Goal: Navigation & Orientation: Find specific page/section

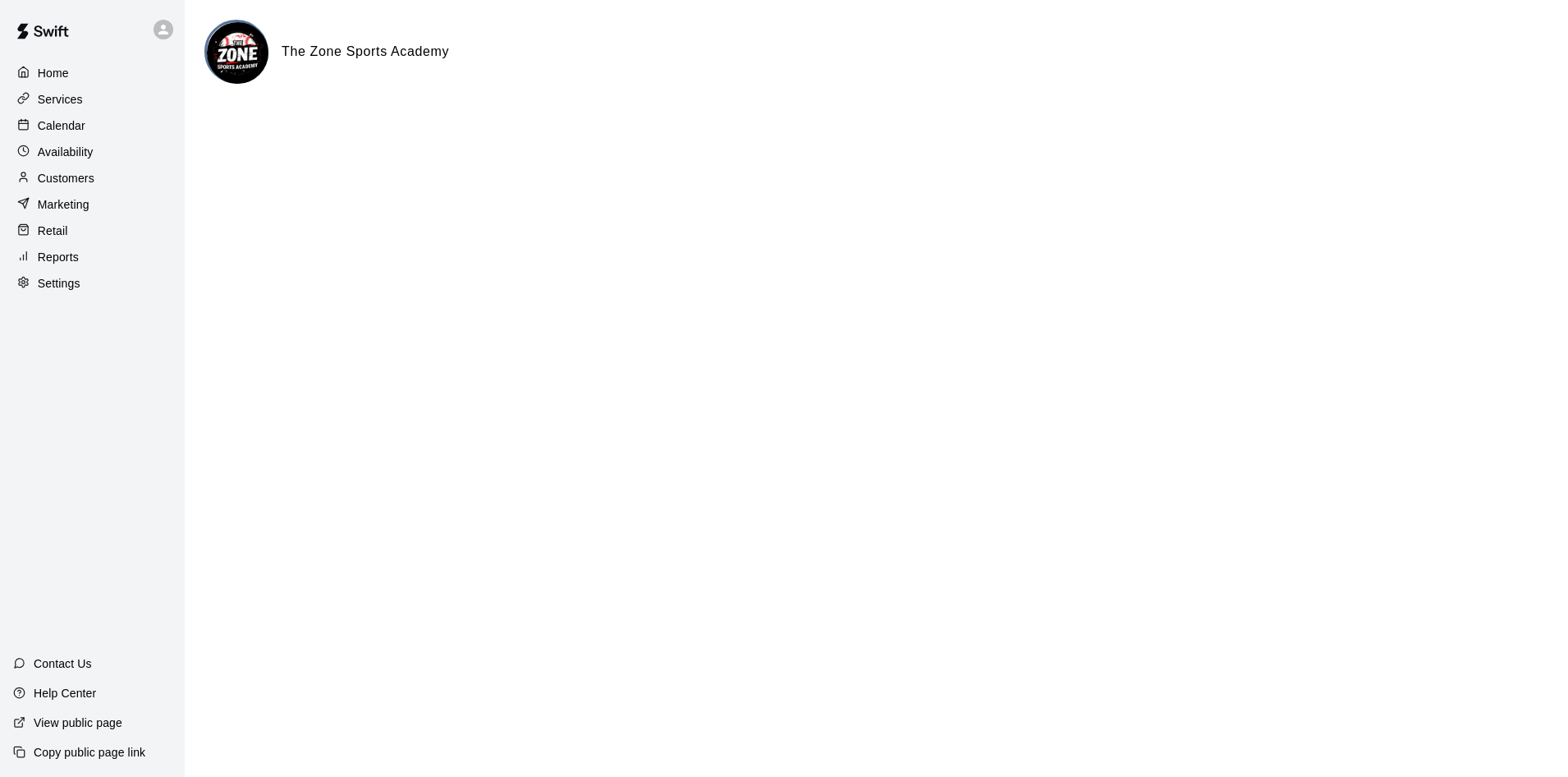
click at [85, 124] on div "Calendar" at bounding box center [93, 125] width 159 height 25
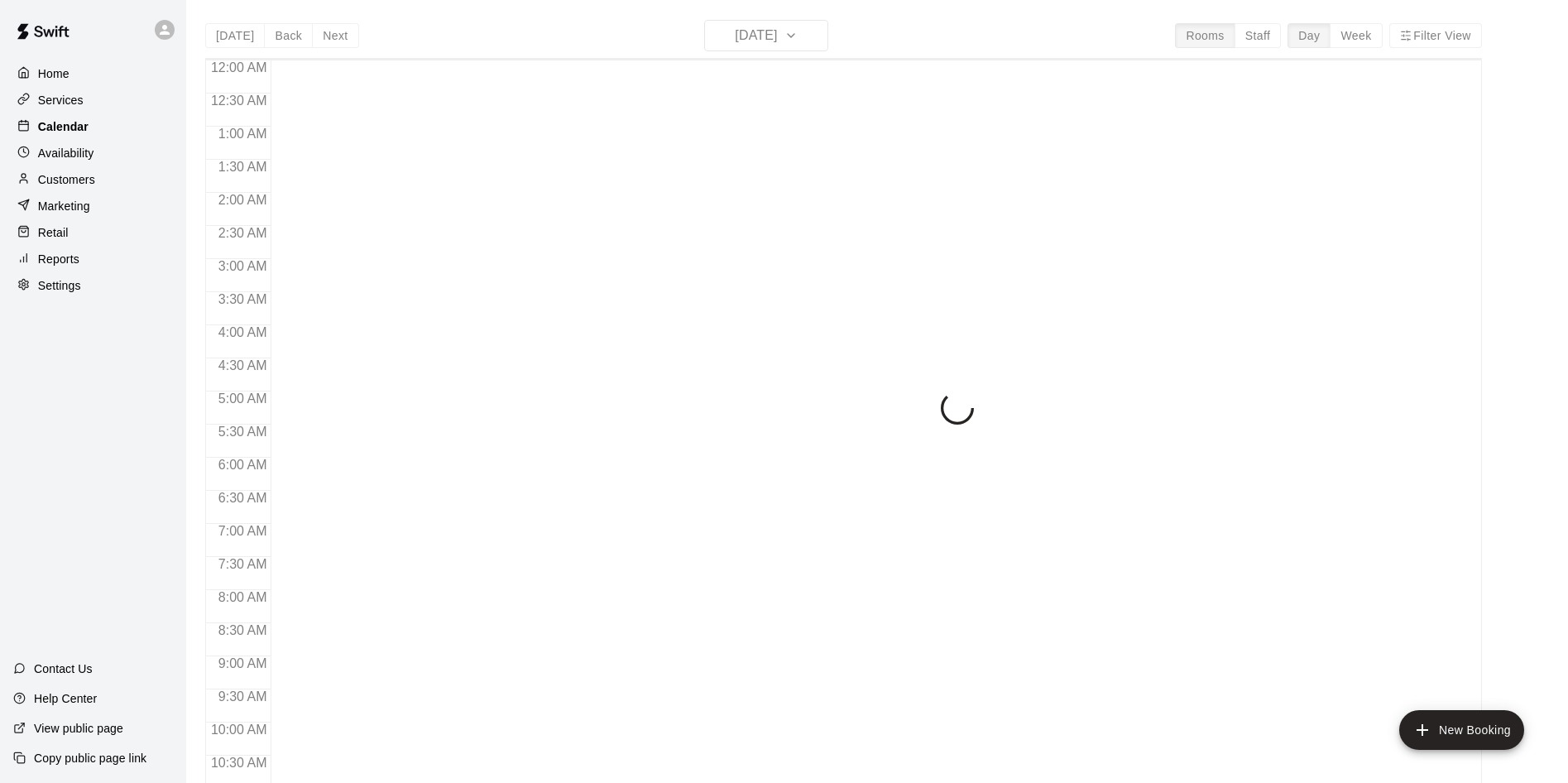
scroll to position [848, 0]
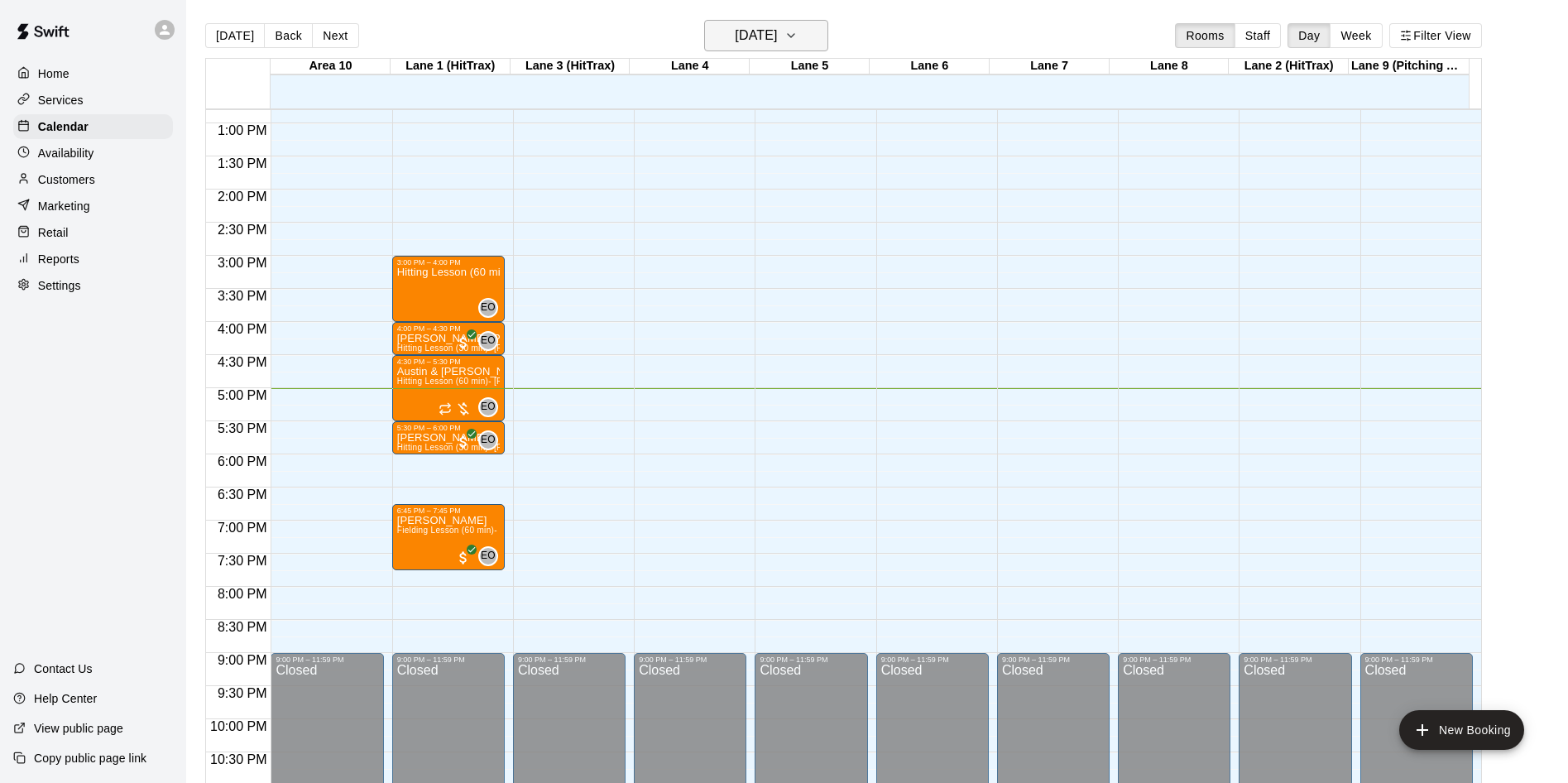
click at [798, 33] on icon "button" at bounding box center [791, 36] width 14 height 20
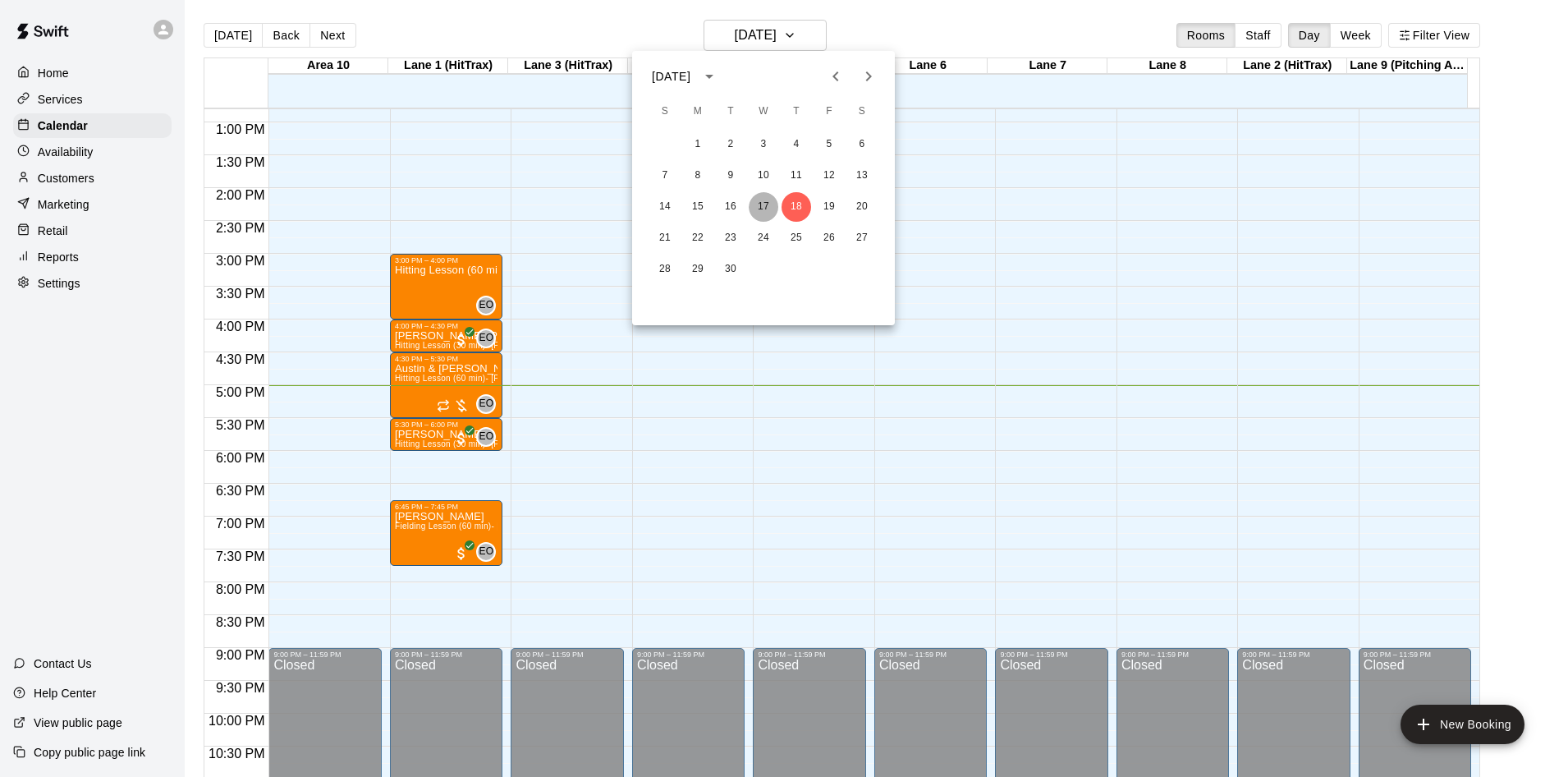
click at [770, 211] on button "17" at bounding box center [762, 207] width 30 height 30
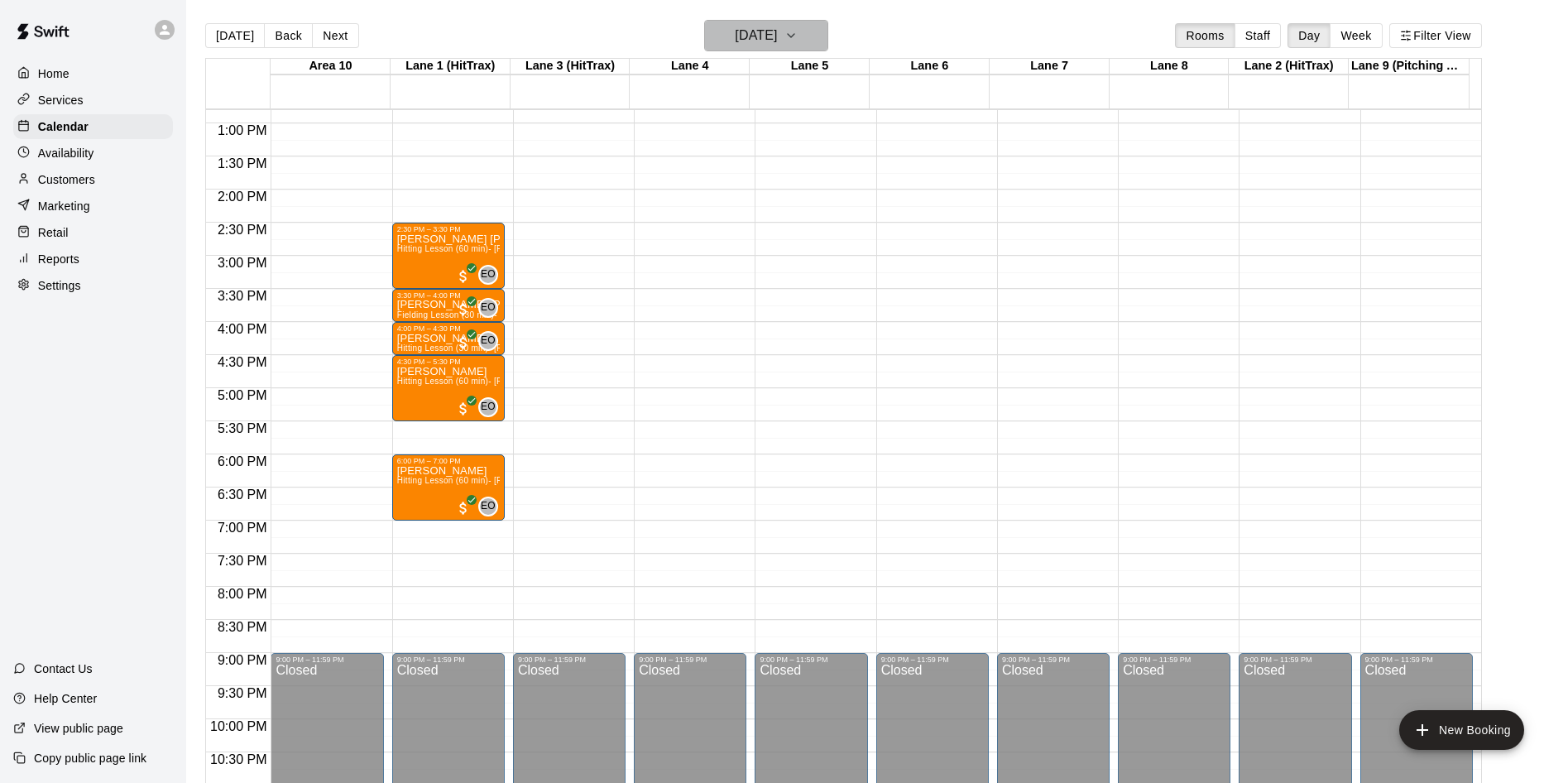
click at [798, 30] on icon "button" at bounding box center [791, 36] width 14 height 20
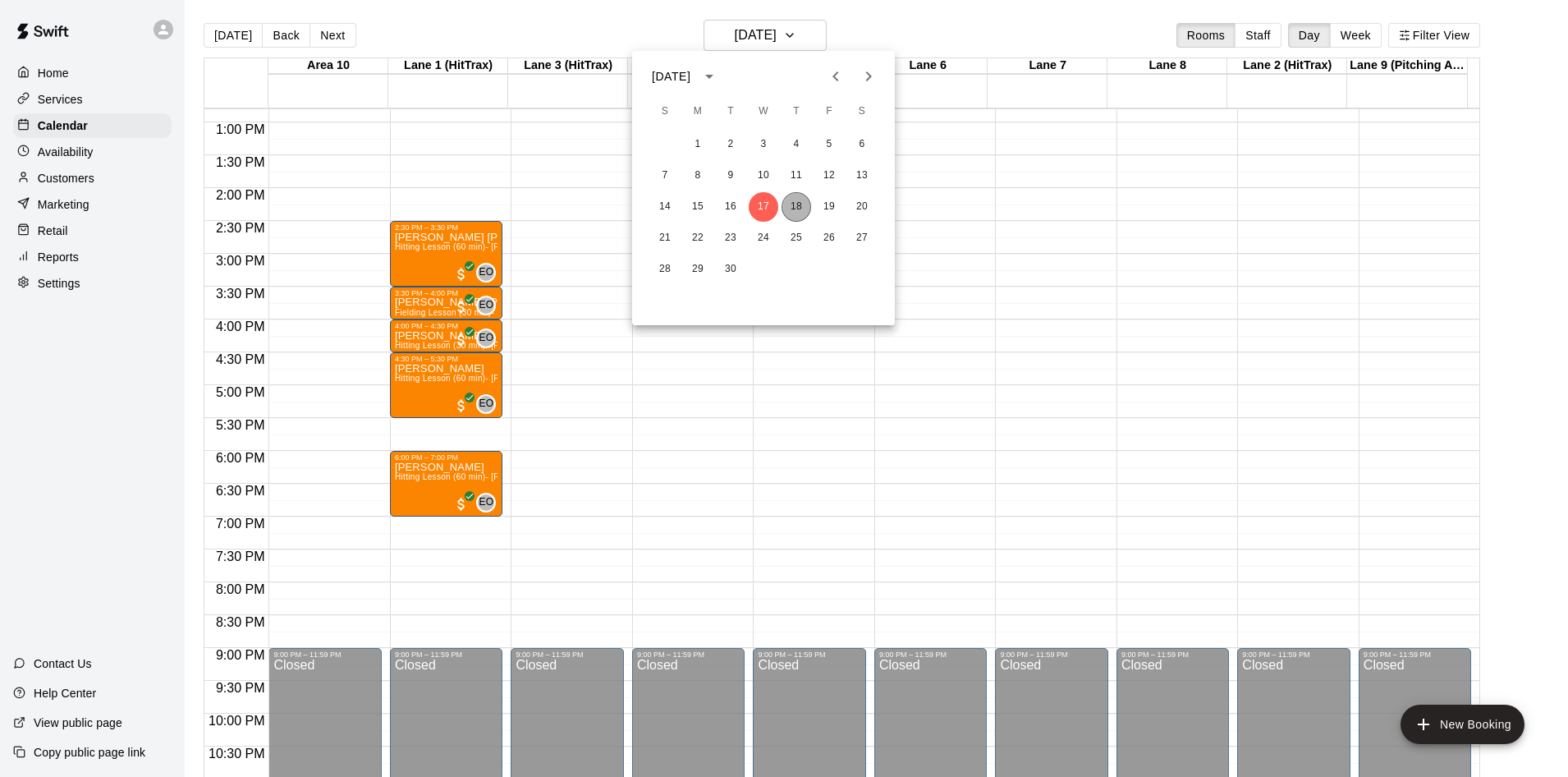
click at [795, 203] on button "18" at bounding box center [796, 207] width 30 height 30
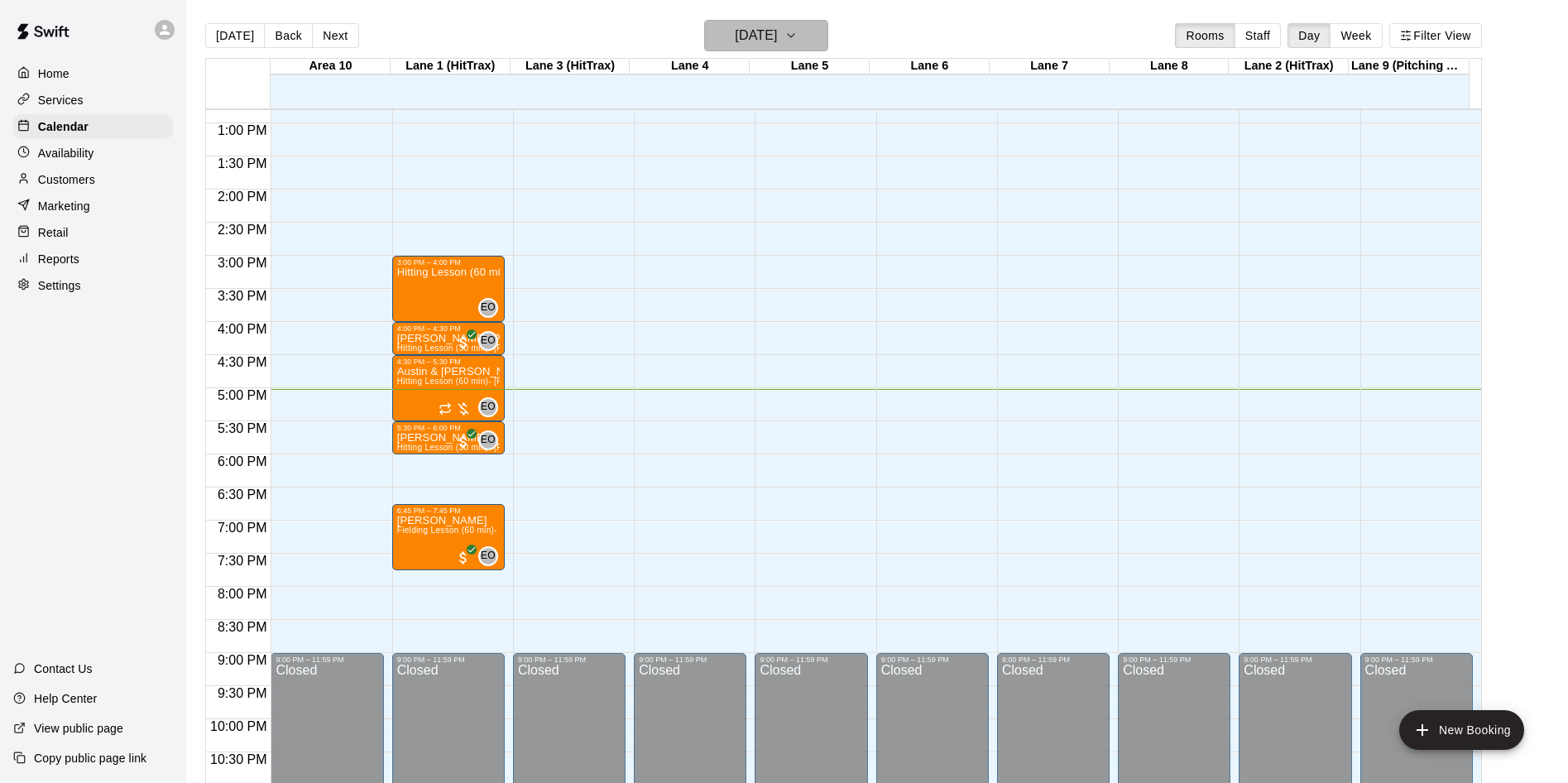
click at [795, 37] on icon "button" at bounding box center [791, 35] width 7 height 3
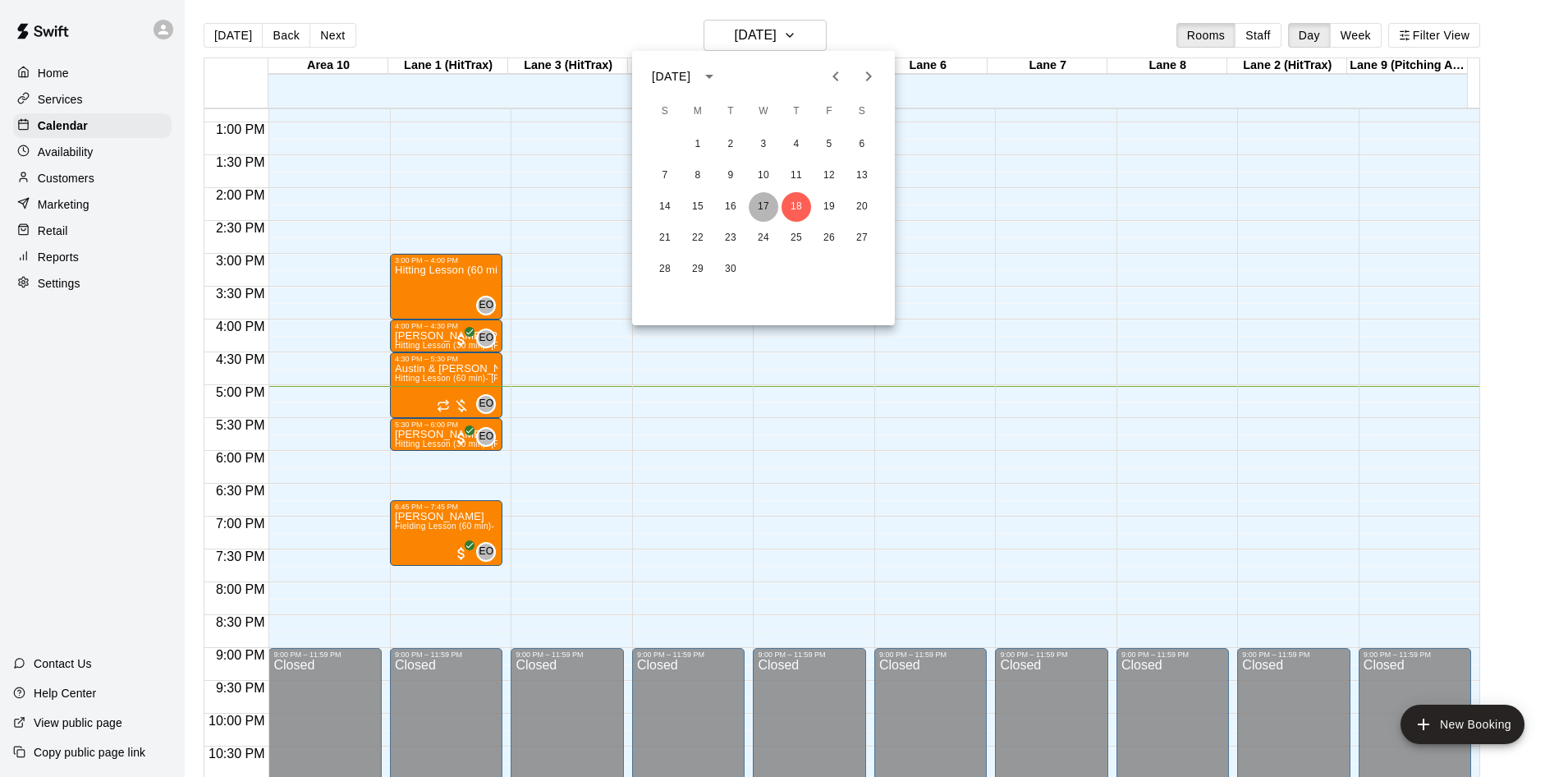
click at [775, 205] on button "17" at bounding box center [762, 207] width 30 height 30
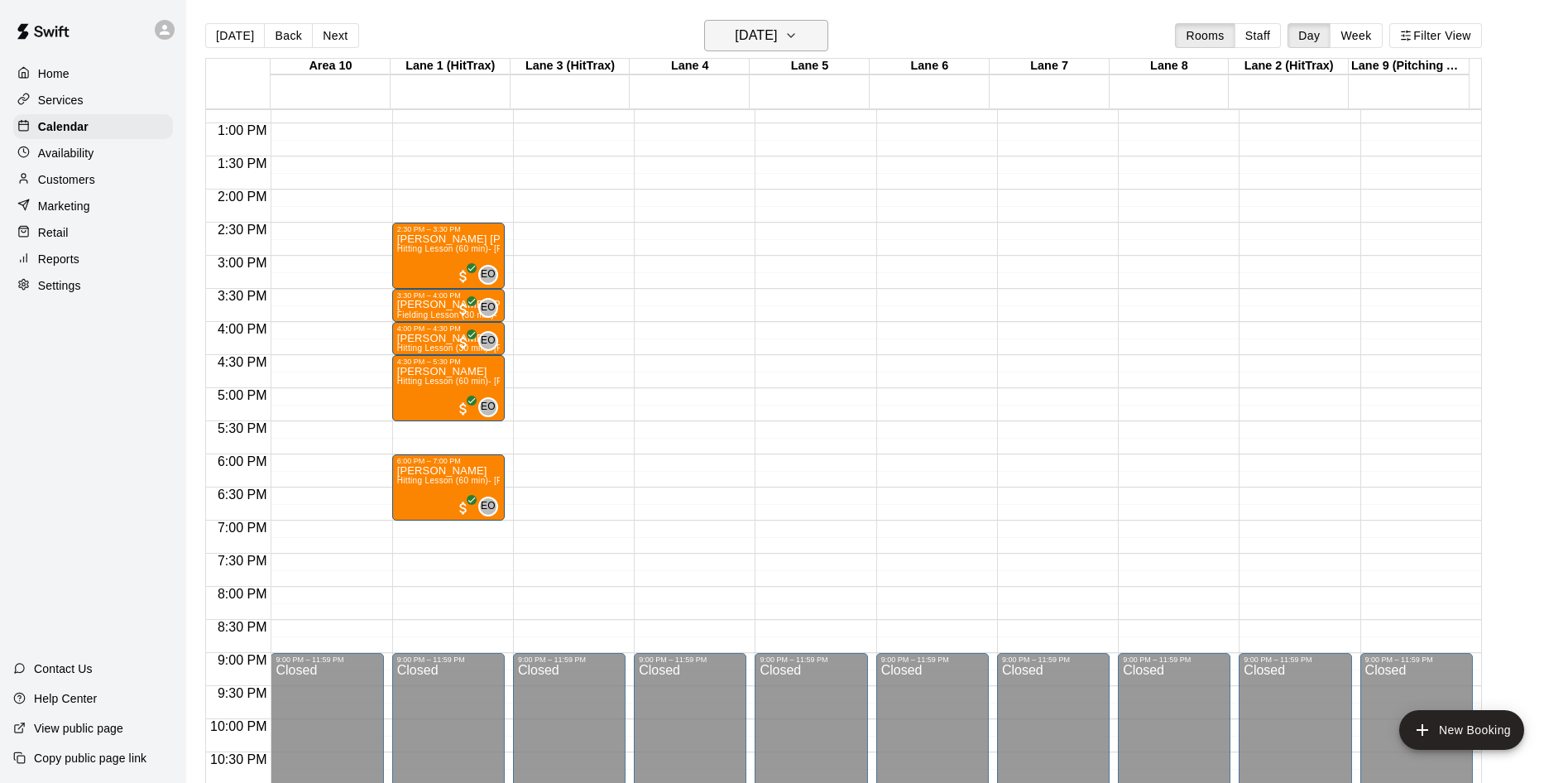
click at [798, 43] on icon "button" at bounding box center [791, 36] width 14 height 20
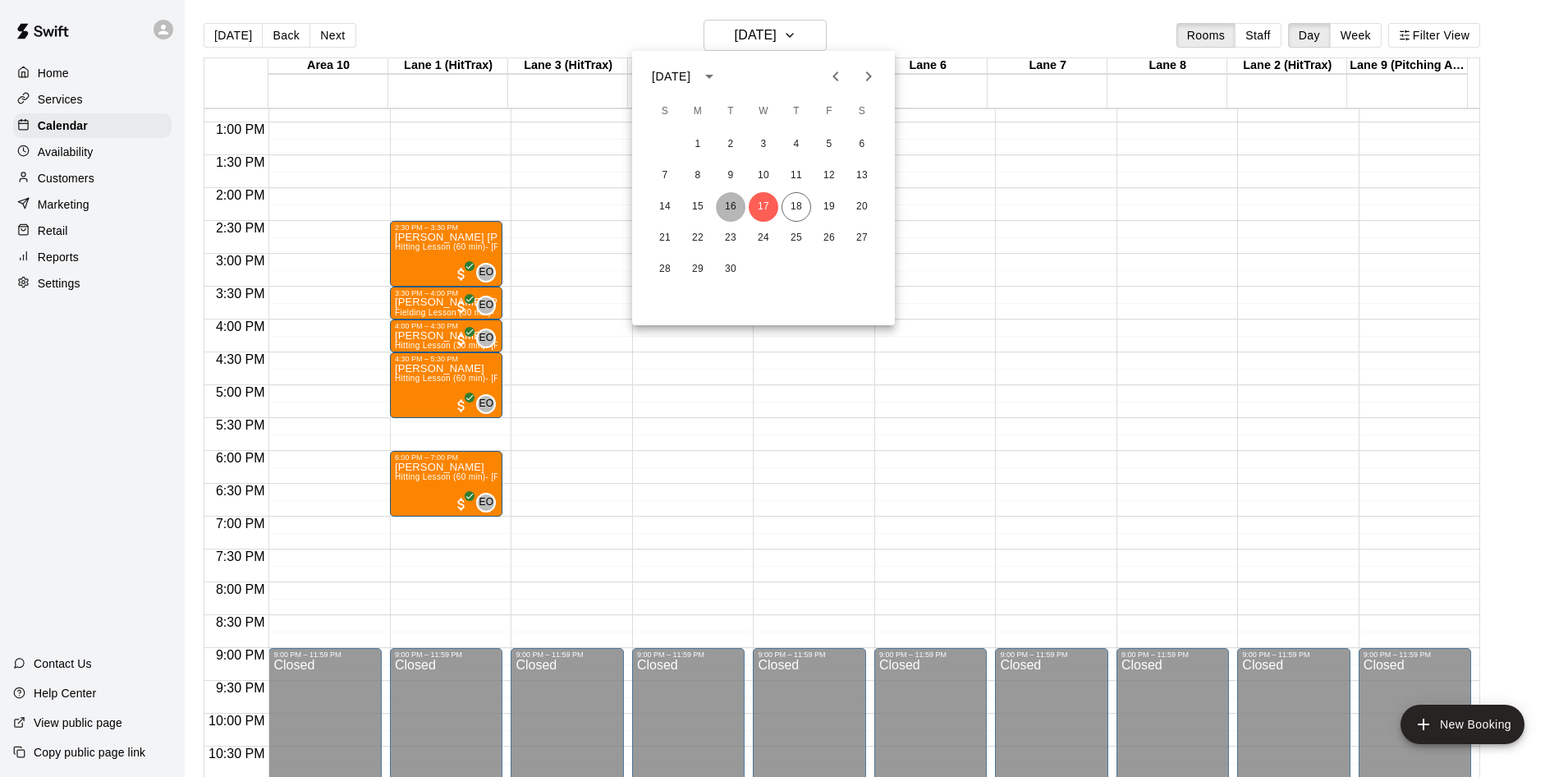
click at [742, 200] on button "16" at bounding box center [730, 207] width 30 height 30
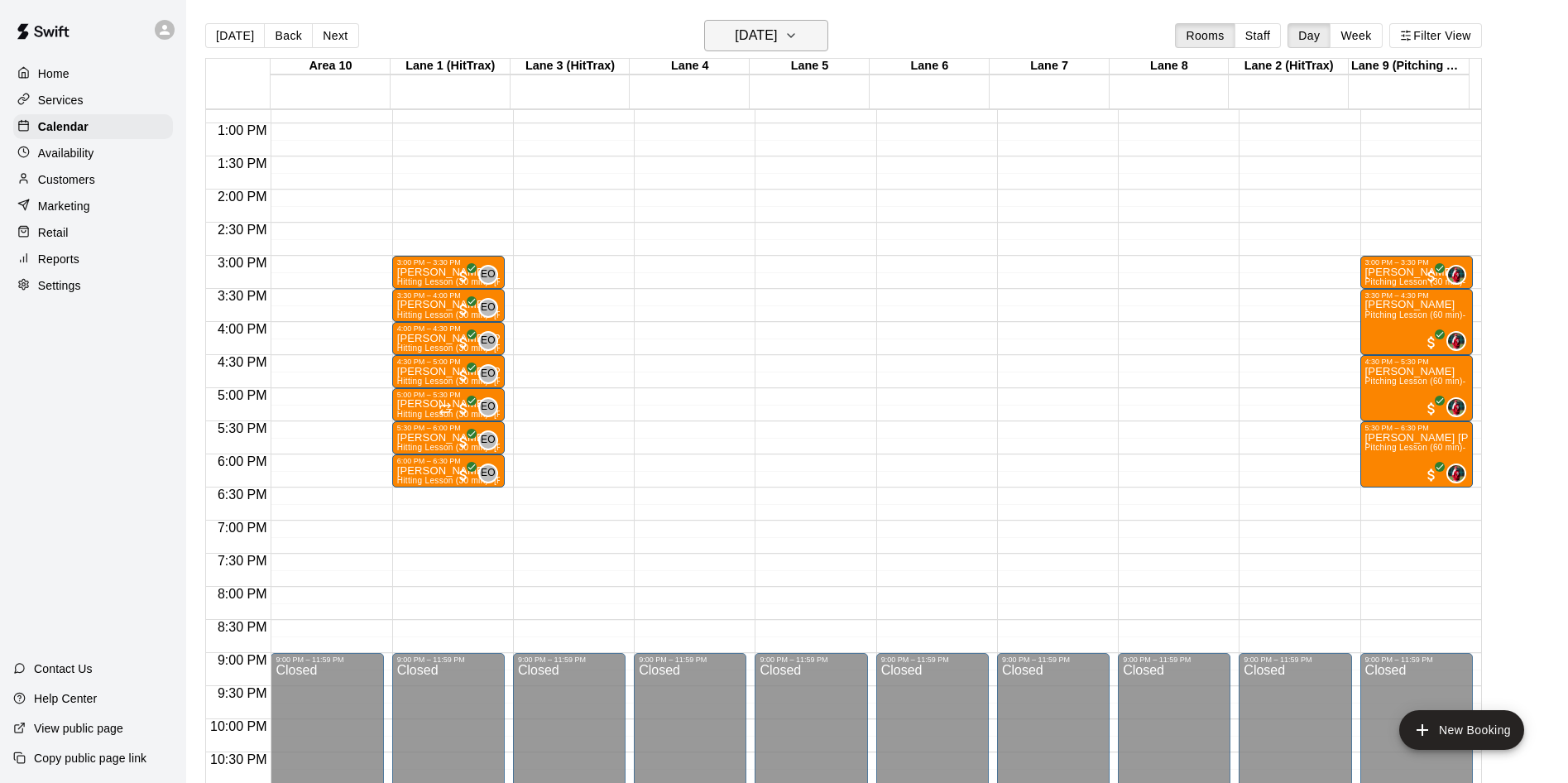
click at [798, 26] on icon "button" at bounding box center [791, 36] width 14 height 20
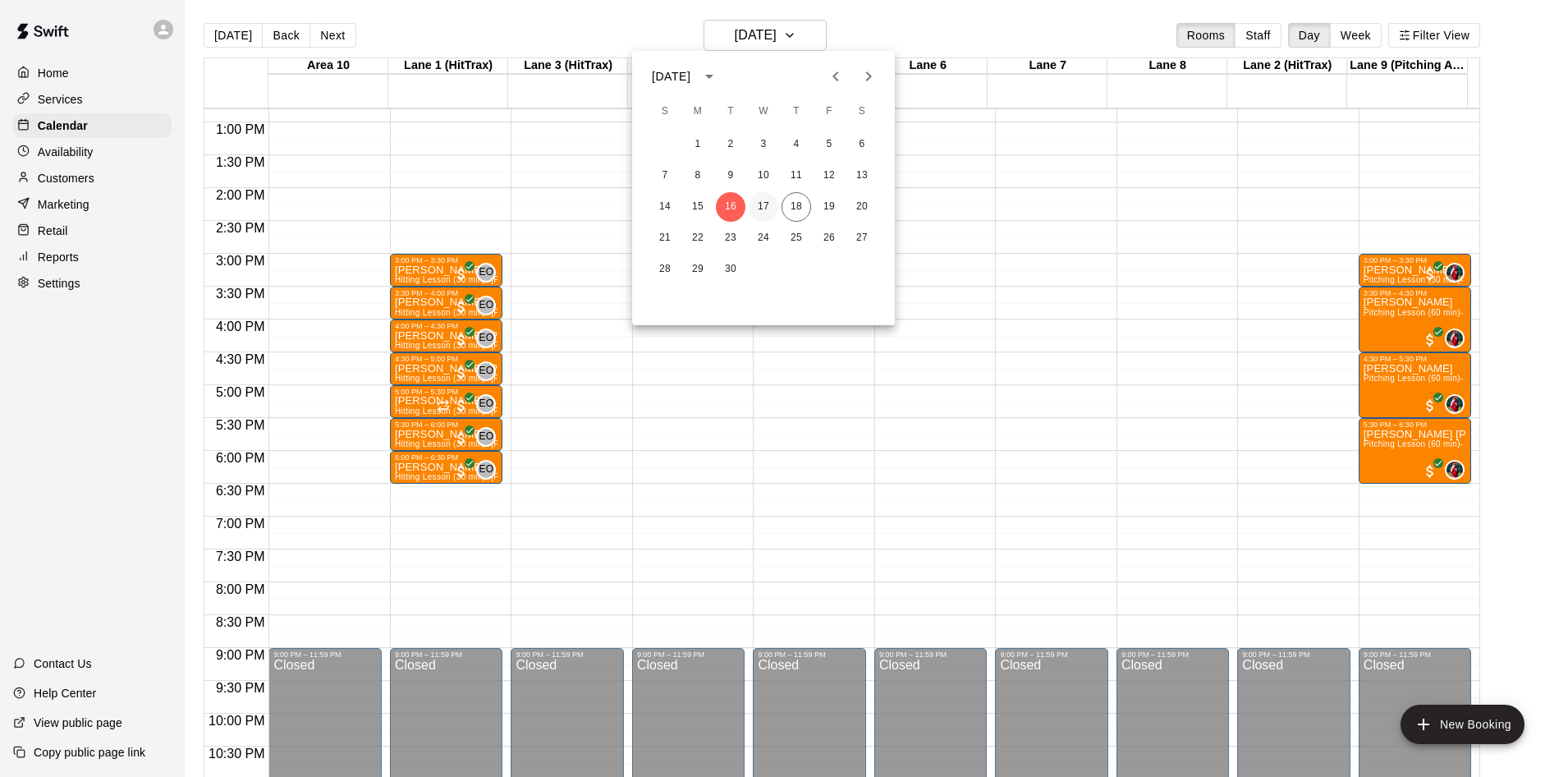
click at [763, 193] on button "17" at bounding box center [762, 207] width 30 height 30
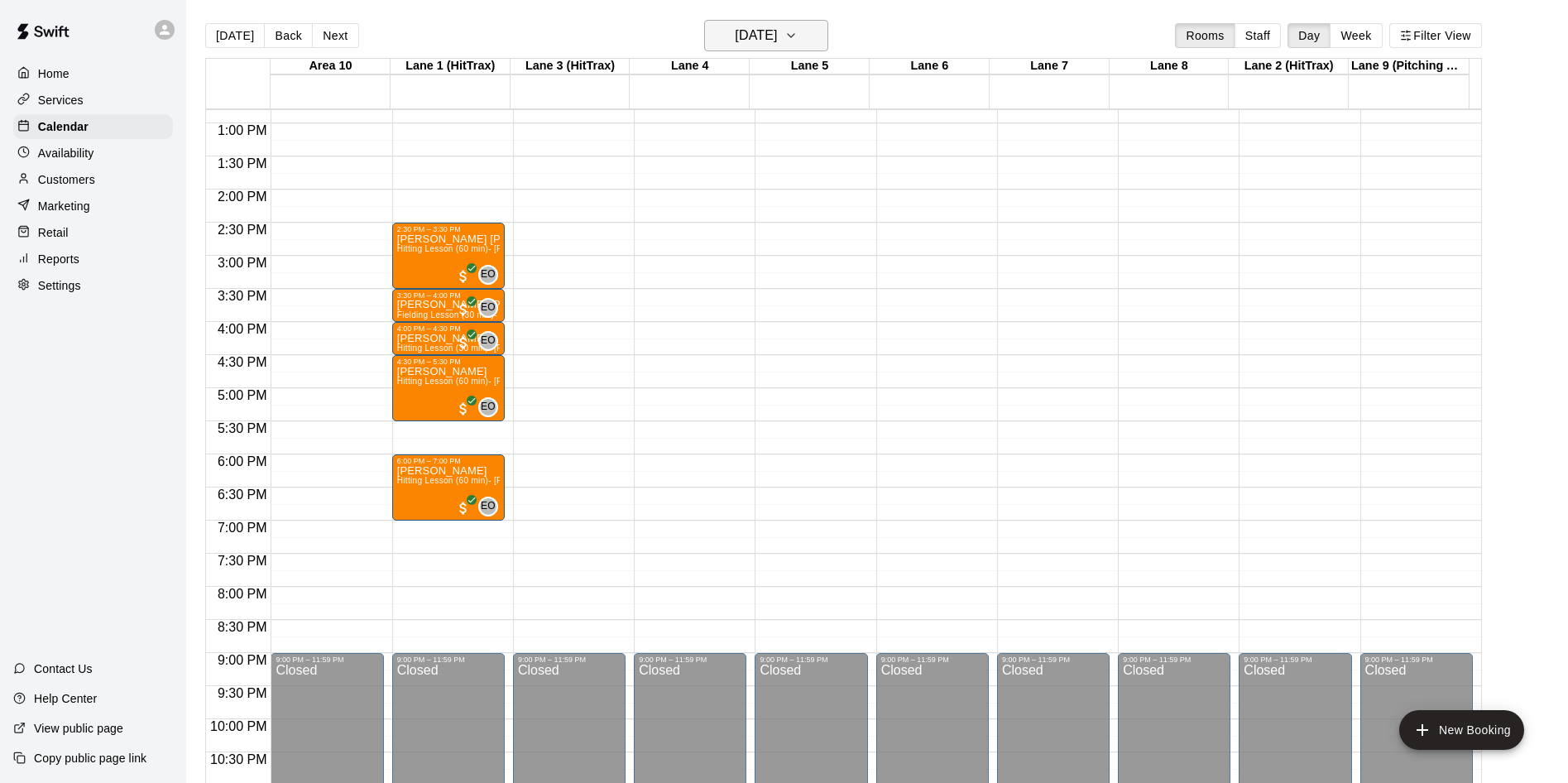
click at [798, 36] on icon "button" at bounding box center [791, 36] width 14 height 20
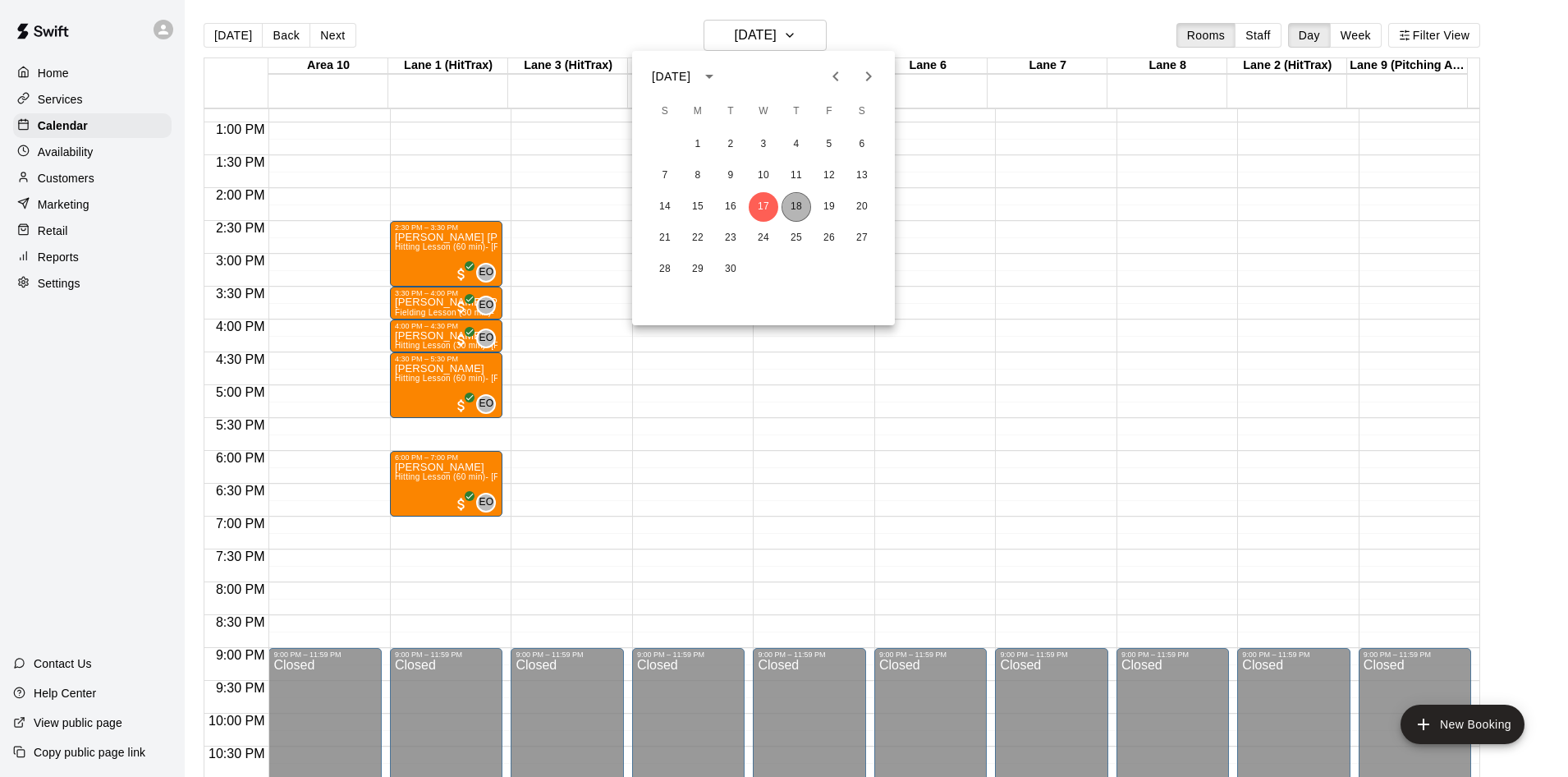
click at [795, 200] on button "18" at bounding box center [796, 207] width 30 height 30
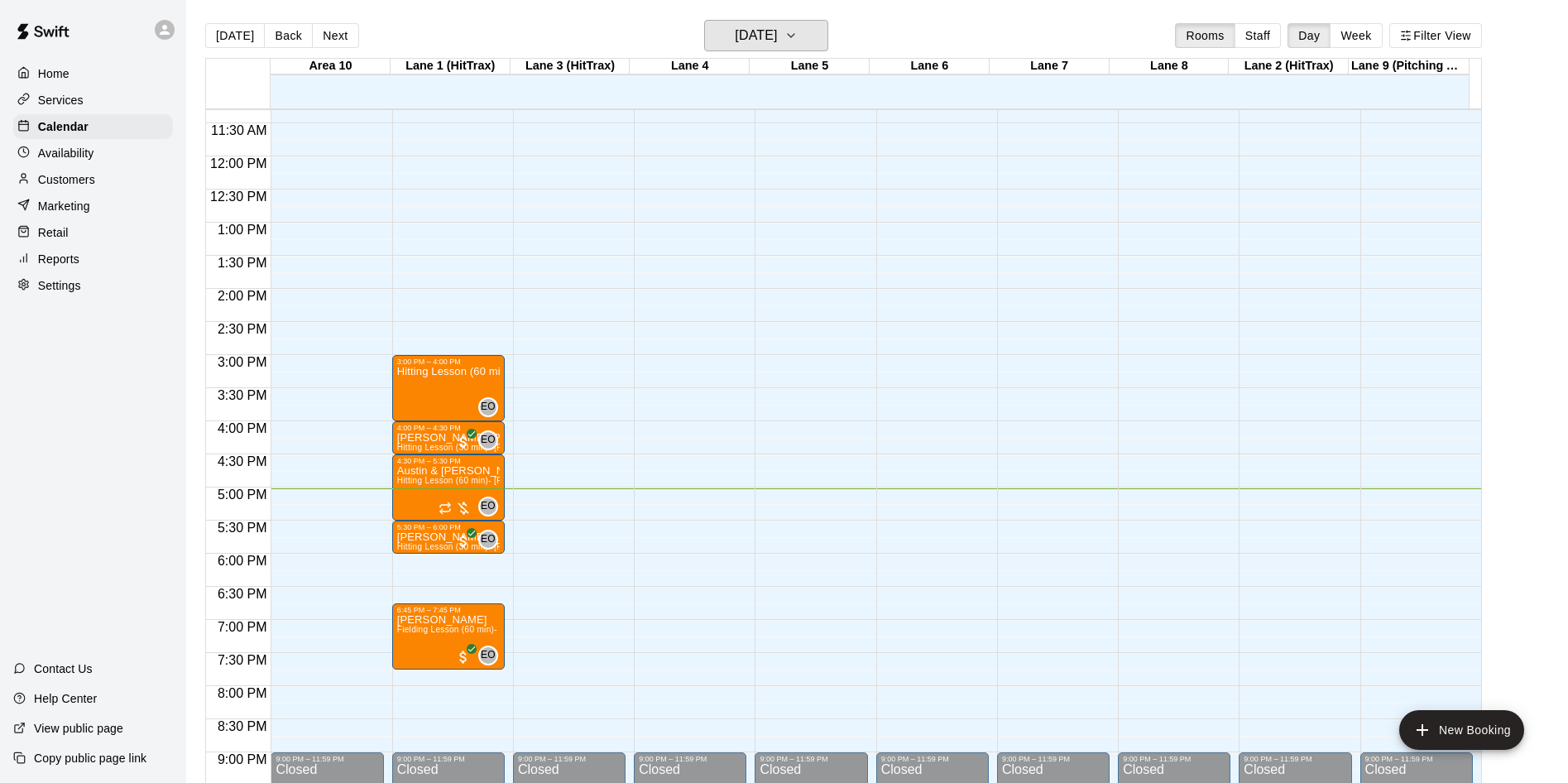
scroll to position [733, 0]
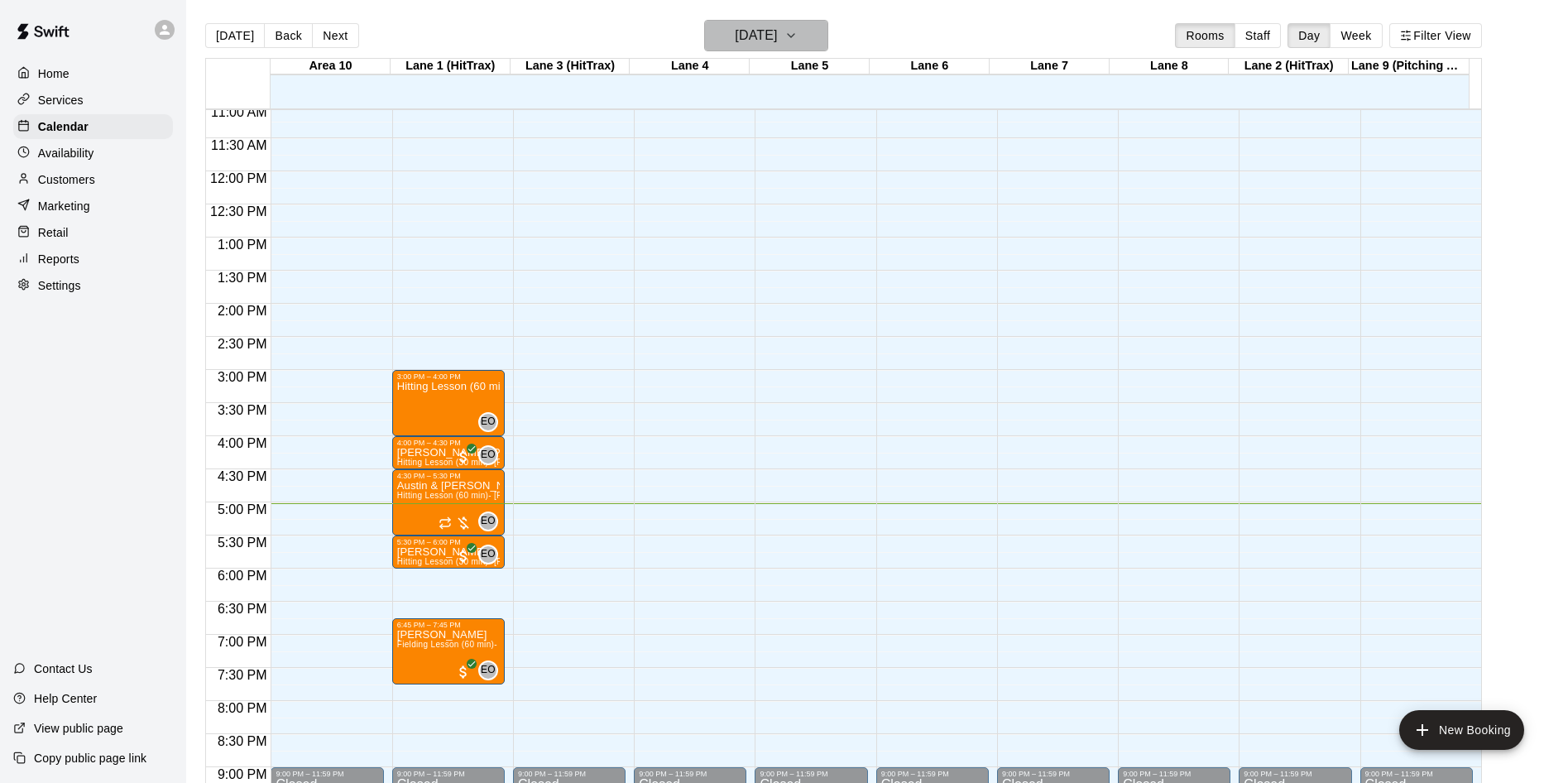
click at [815, 32] on button "[DATE]" at bounding box center [766, 36] width 124 height 32
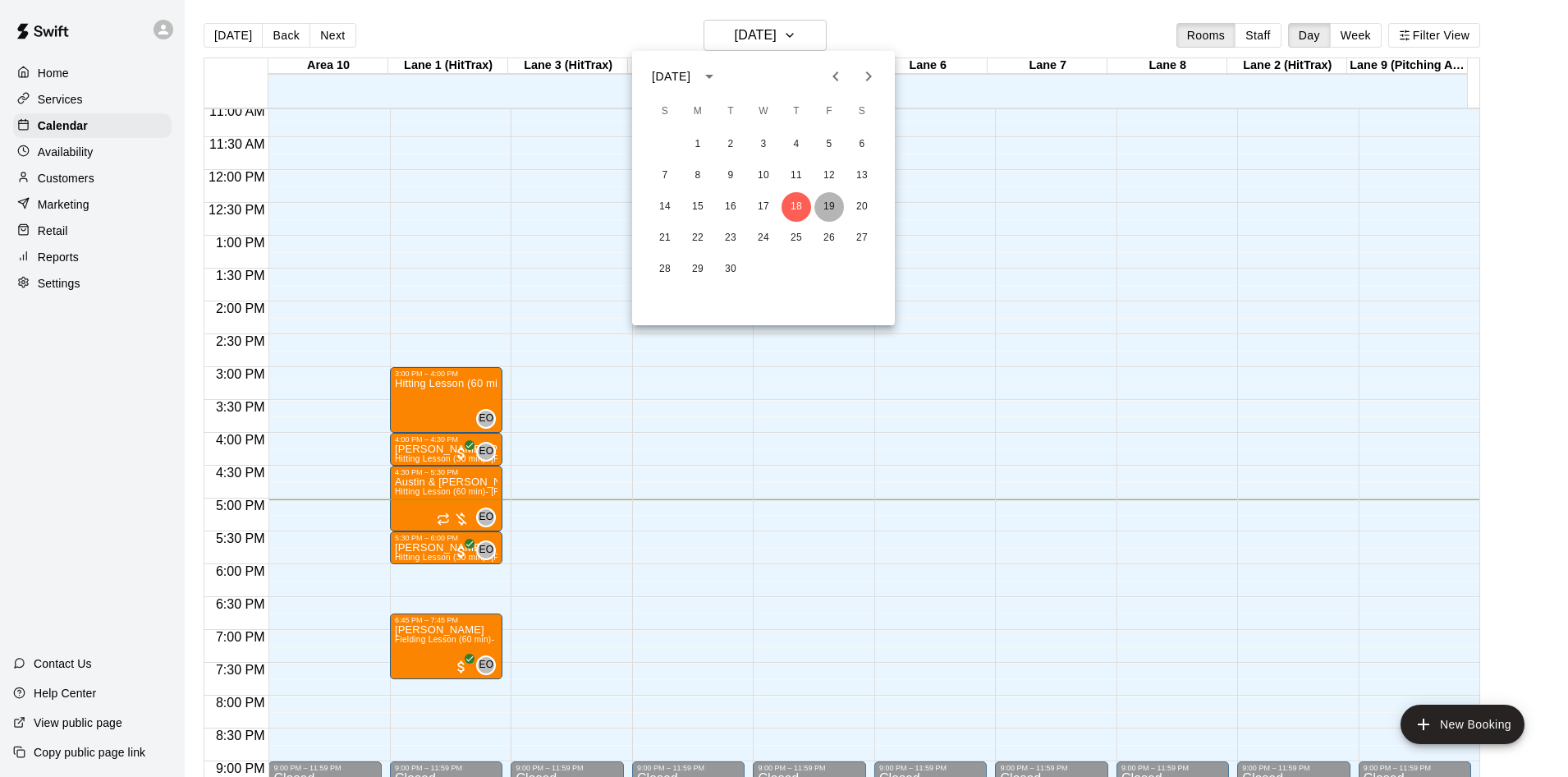
click at [819, 200] on button "19" at bounding box center [828, 207] width 30 height 30
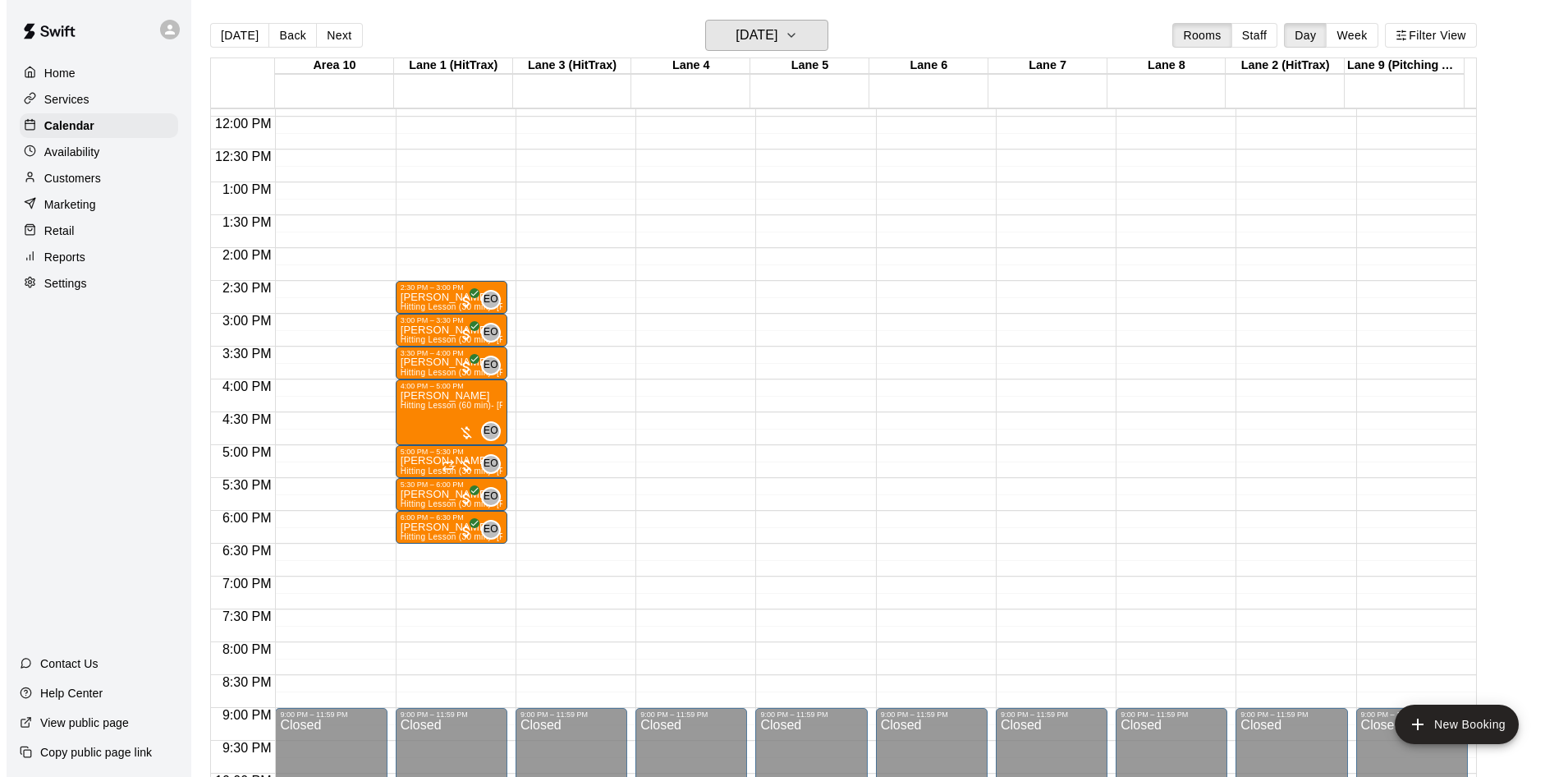
scroll to position [810, 0]
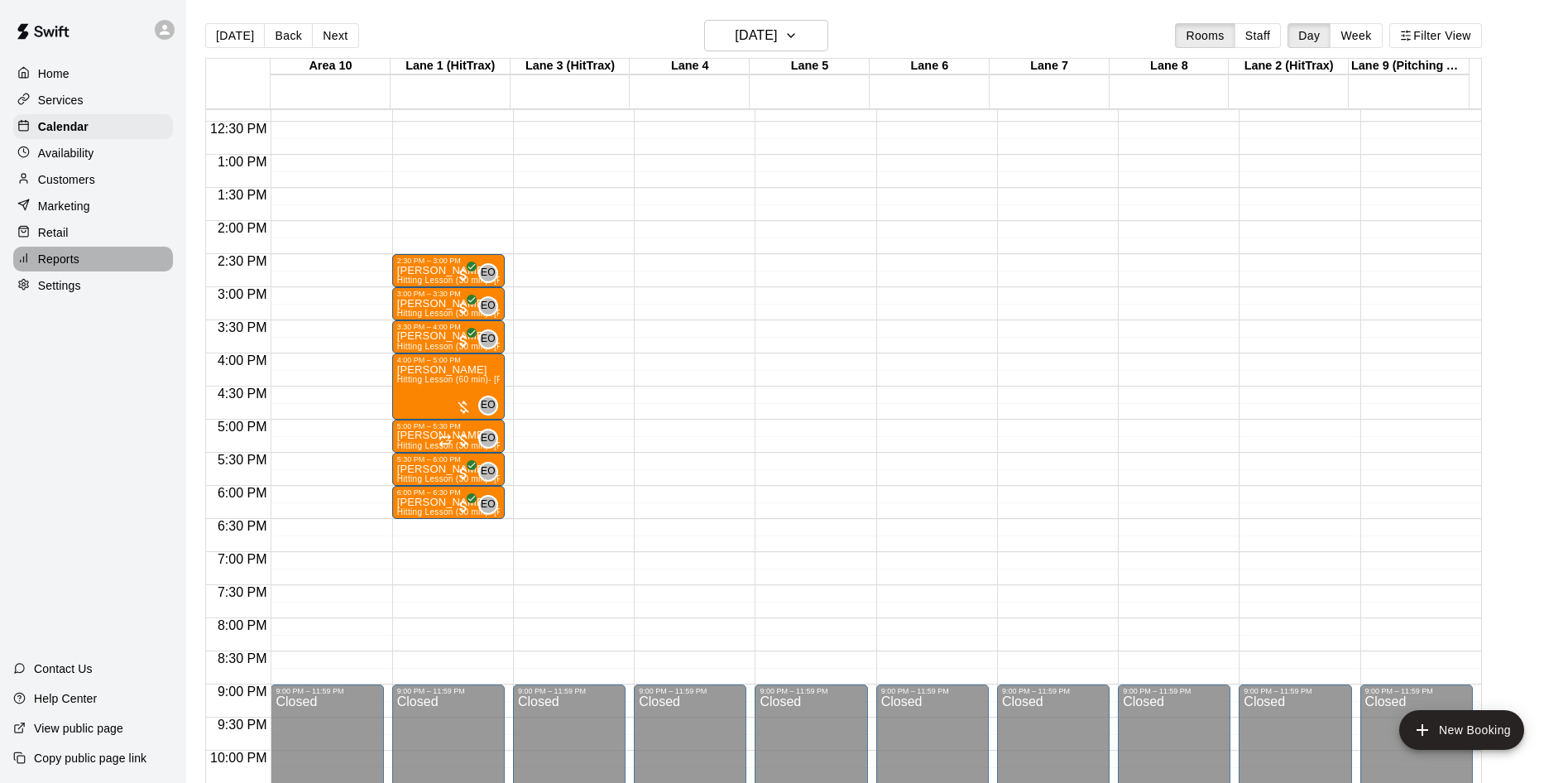
click at [58, 256] on div "Reports" at bounding box center [94, 259] width 160 height 25
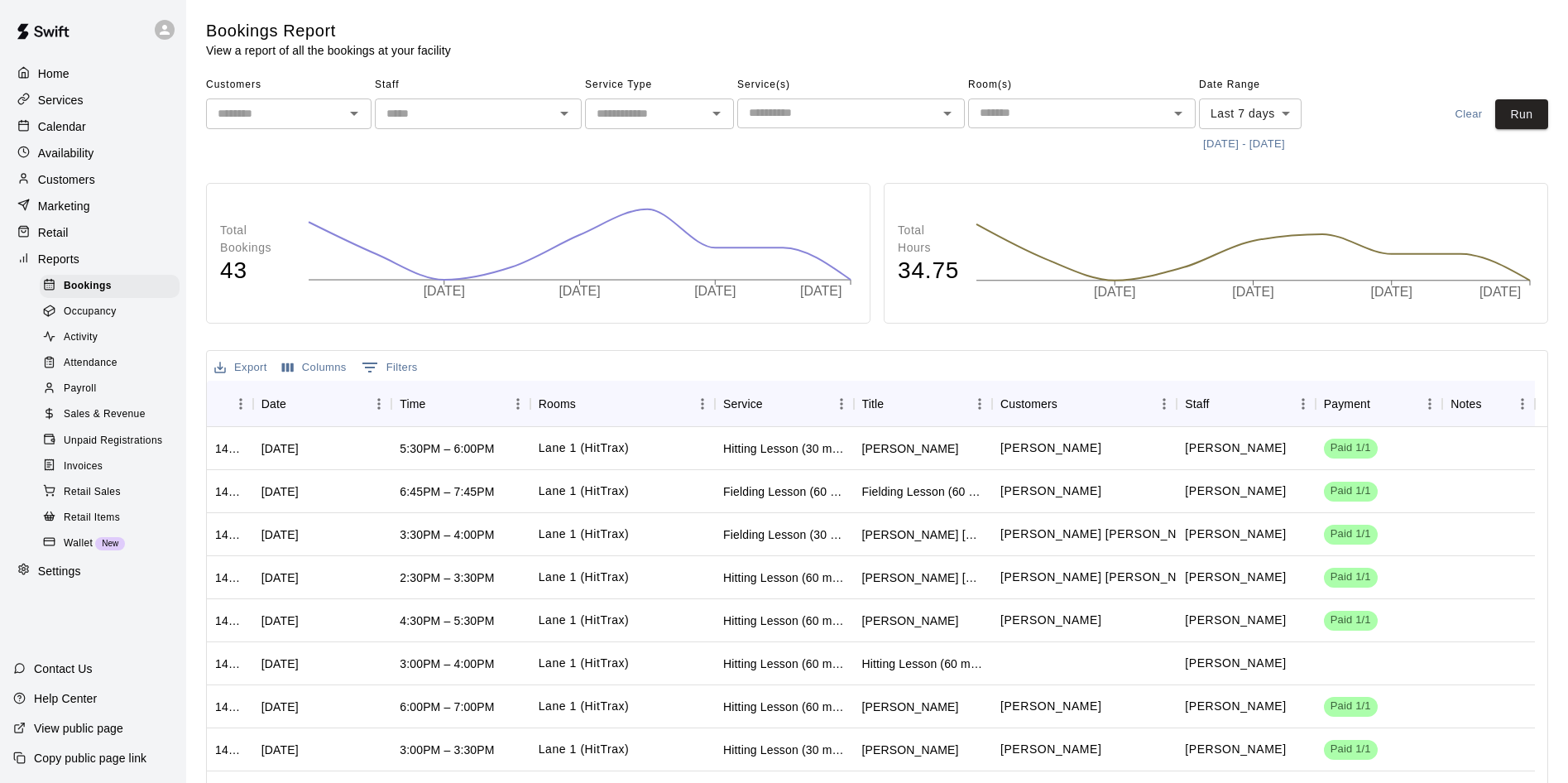
click at [56, 271] on div "Reports" at bounding box center [94, 259] width 160 height 25
click at [53, 259] on p "Reports" at bounding box center [58, 258] width 41 height 16
click at [47, 82] on p "Home" at bounding box center [53, 73] width 32 height 16
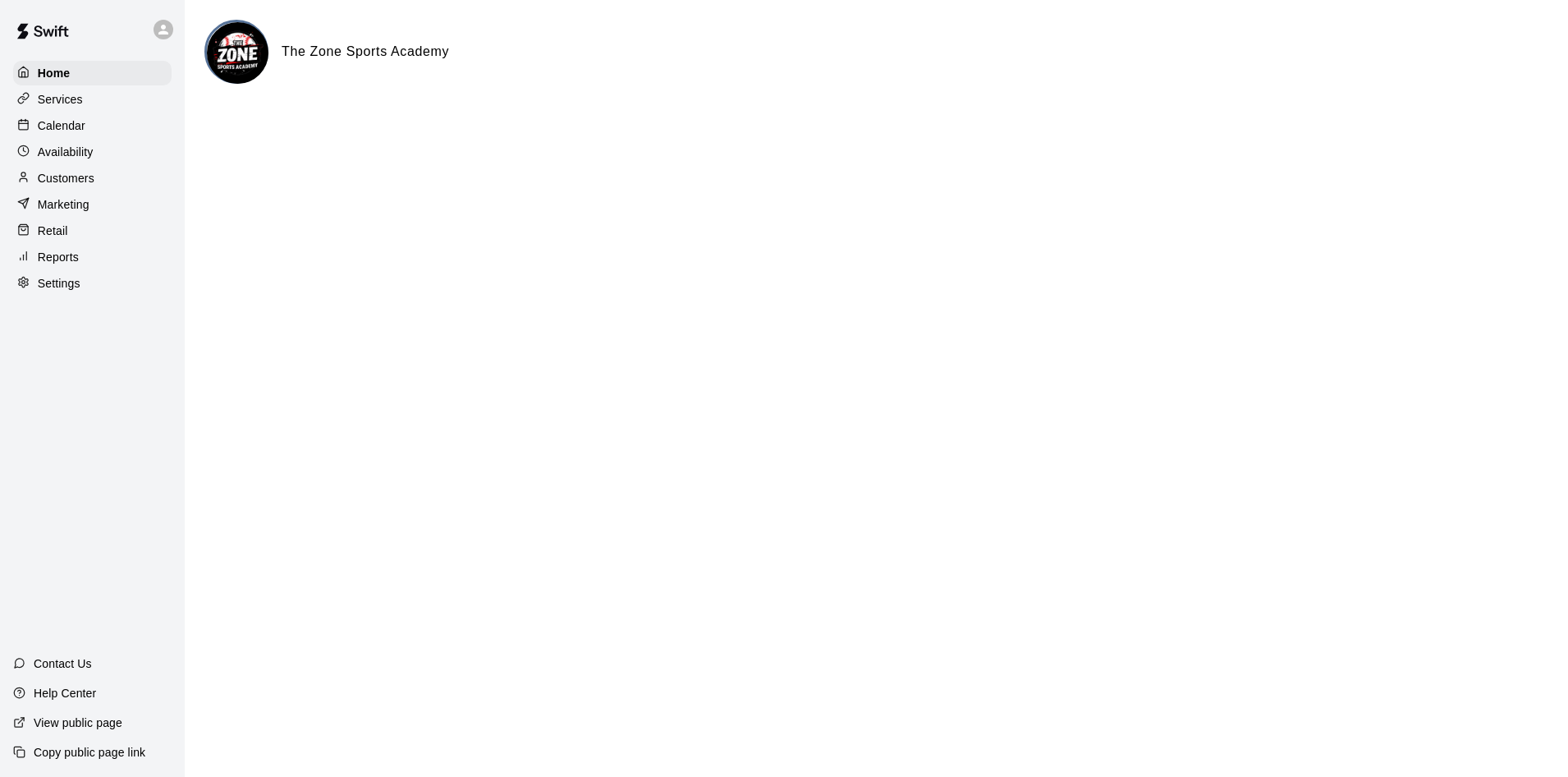
click at [97, 170] on div "Customers" at bounding box center [93, 178] width 159 height 25
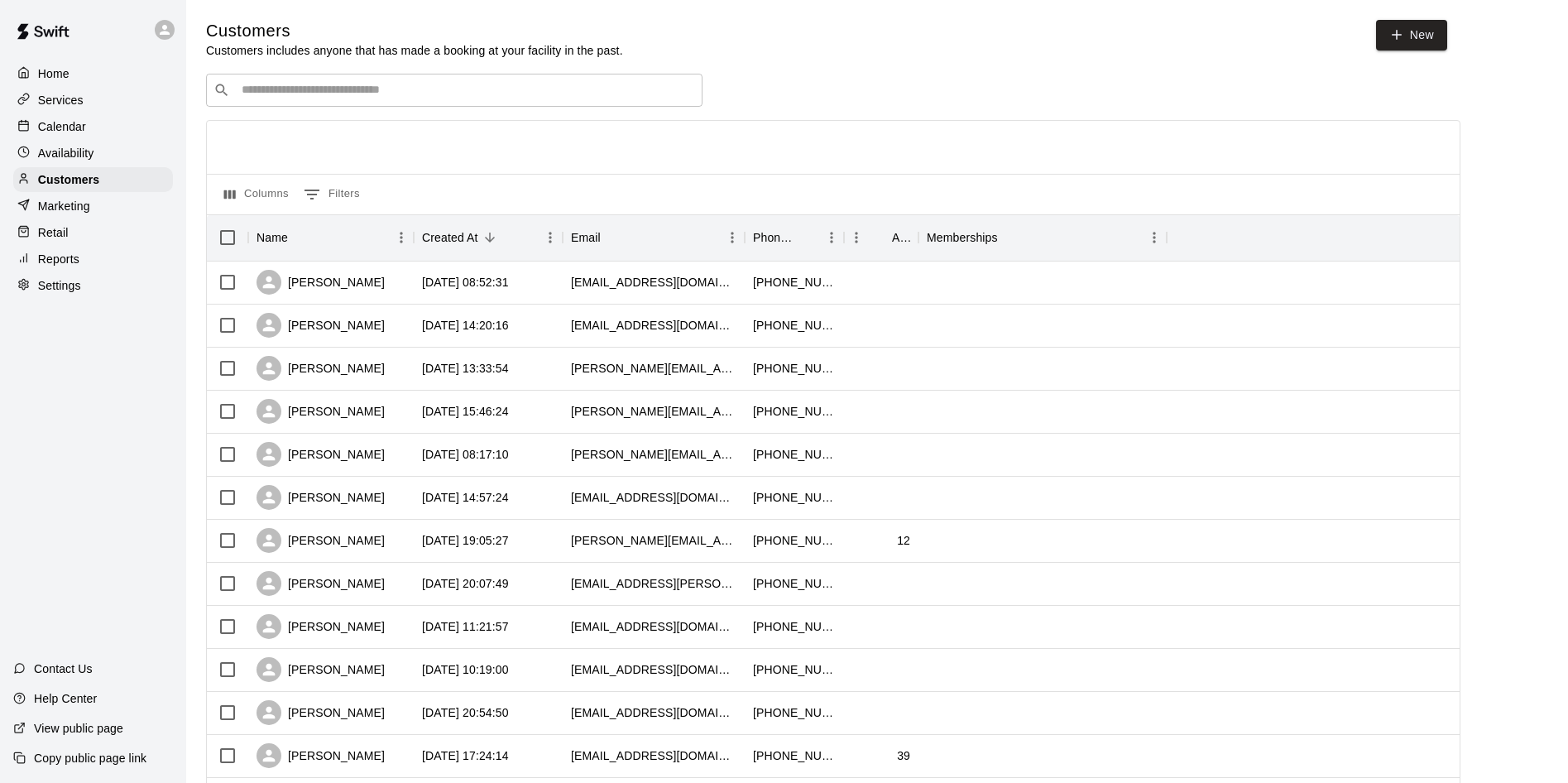
click at [83, 260] on div "Reports" at bounding box center [94, 259] width 160 height 25
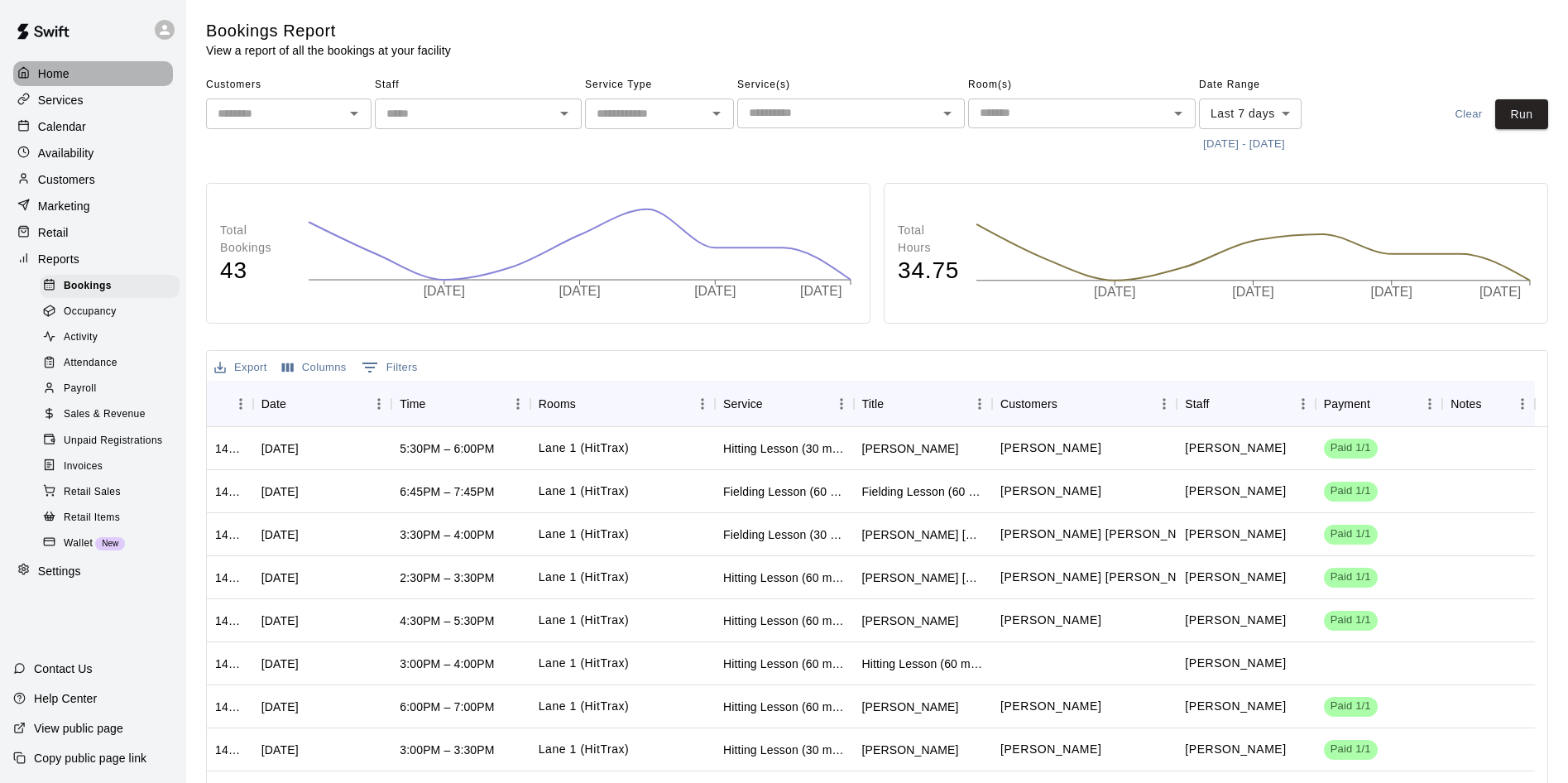
click at [55, 81] on p "Home" at bounding box center [53, 73] width 32 height 16
